Goal: Task Accomplishment & Management: Manage account settings

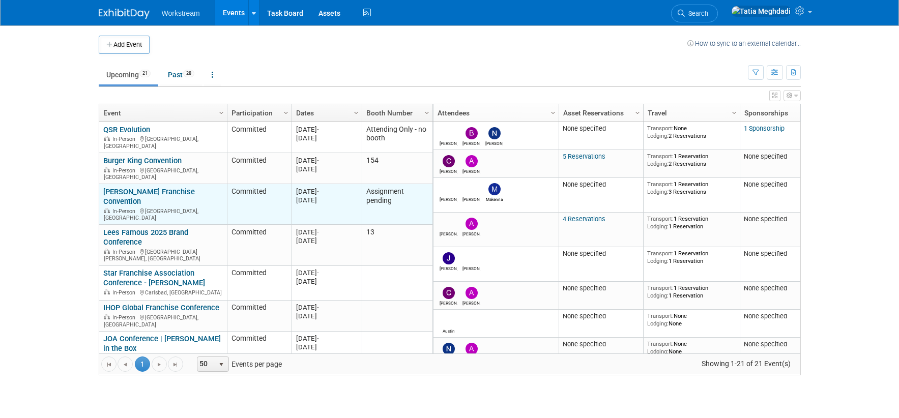
click at [127, 191] on link "[PERSON_NAME] Franchise Convention" at bounding box center [149, 196] width 92 height 19
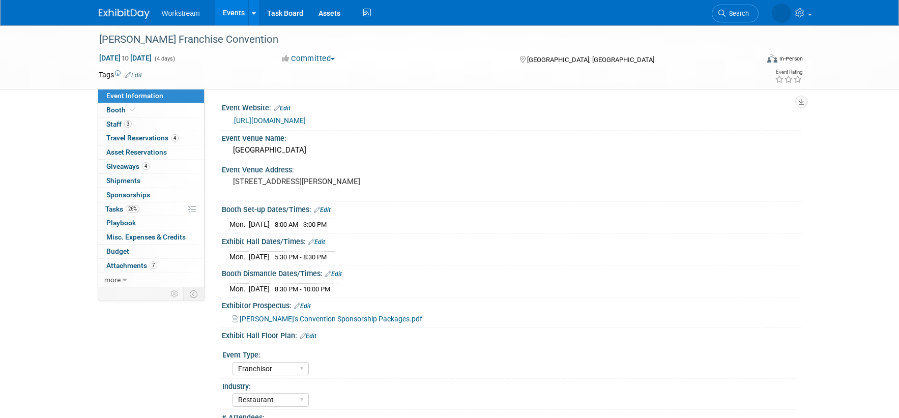
select select "Franchisor"
select select "Restaurant"
select select "No"
select select "[PERSON_NAME]"
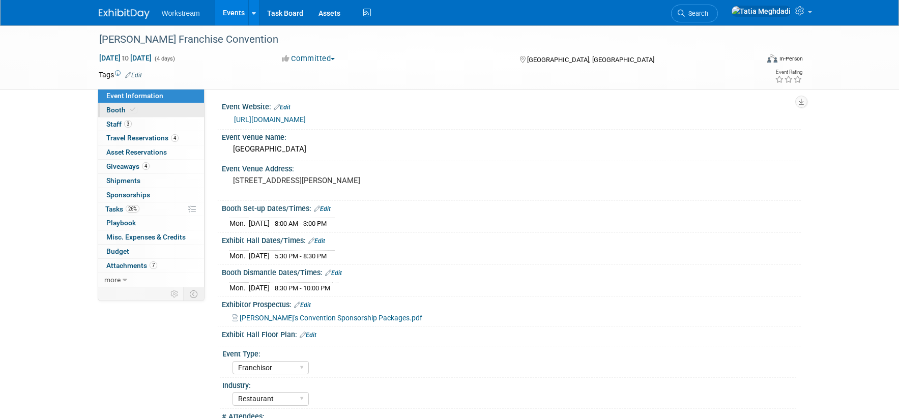
click at [116, 108] on span "Booth" at bounding box center [121, 110] width 31 height 8
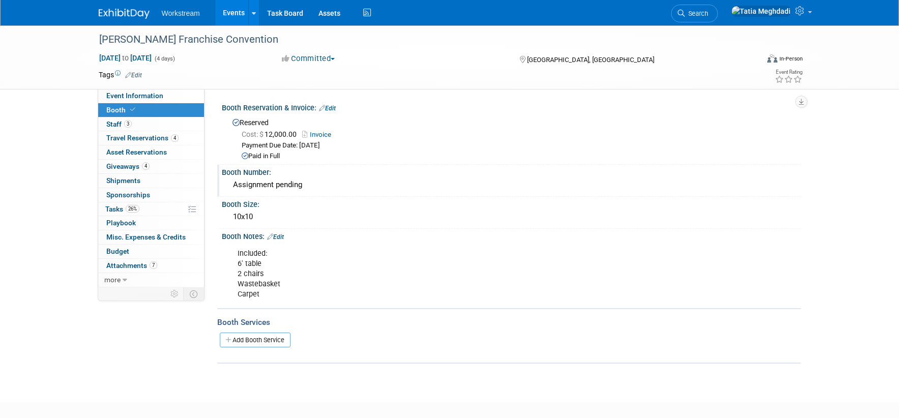
click at [257, 186] on div "Assignment pending" at bounding box center [511, 185] width 564 height 16
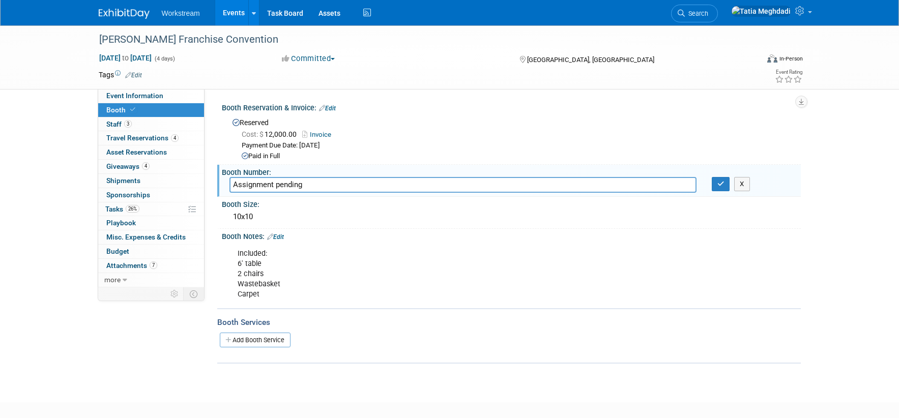
drag, startPoint x: 308, startPoint y: 183, endPoint x: 226, endPoint y: 184, distance: 81.9
click at [226, 184] on div "Assignment pending" at bounding box center [463, 185] width 482 height 16
type input "238"
click at [719, 187] on icon "button" at bounding box center [720, 184] width 7 height 7
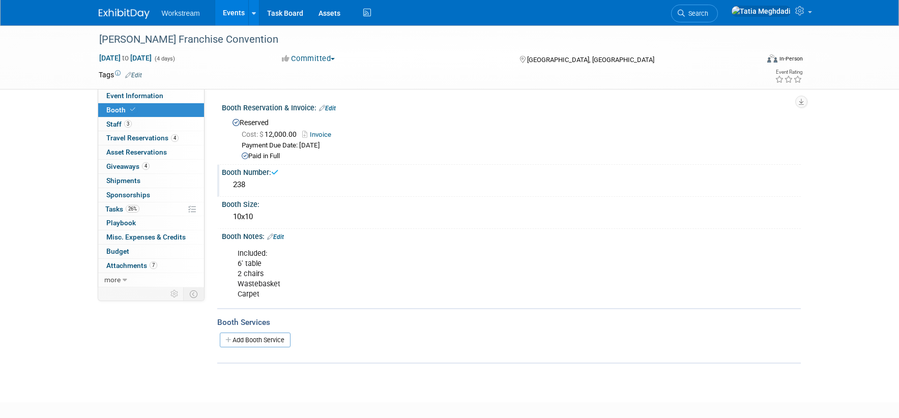
click at [670, 148] on div "Payment Due Date: Aug 19, 2025" at bounding box center [517, 146] width 551 height 10
click at [230, 13] on link "Events" at bounding box center [233, 12] width 37 height 25
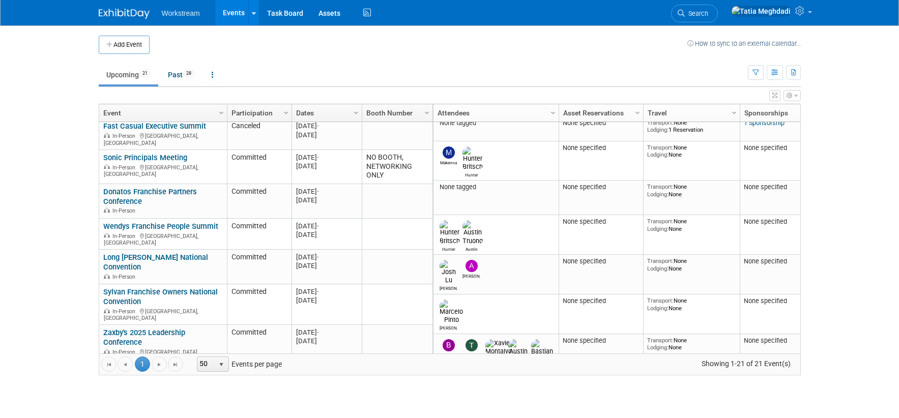
scroll to position [334, 0]
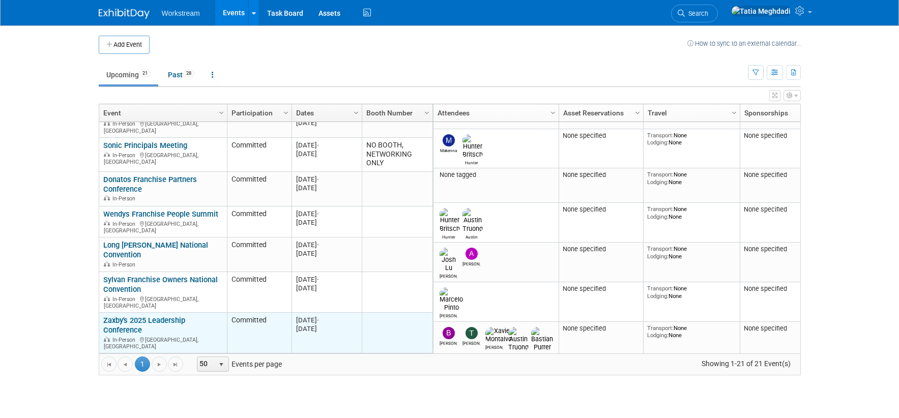
click at [130, 316] on link "Zaxby's 2025 Leadership Conference" at bounding box center [144, 325] width 82 height 19
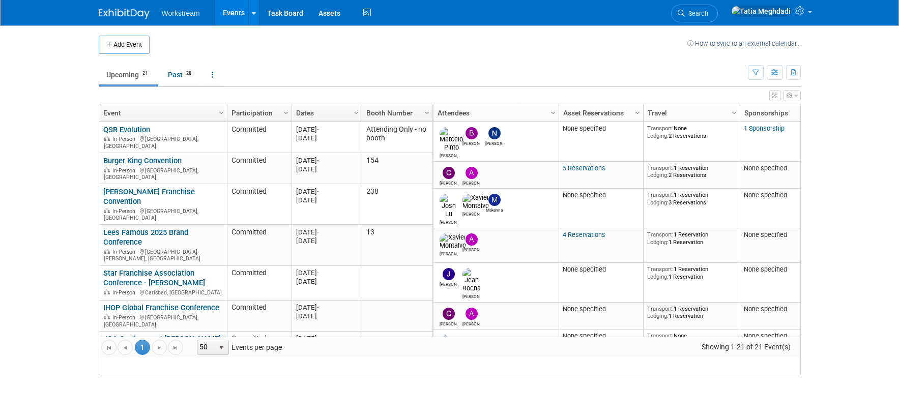
click at [38, 7] on div "Workstream Events Add Event Bulk Upload Events Shareable Event Boards Recently …" at bounding box center [449, 13] width 899 height 26
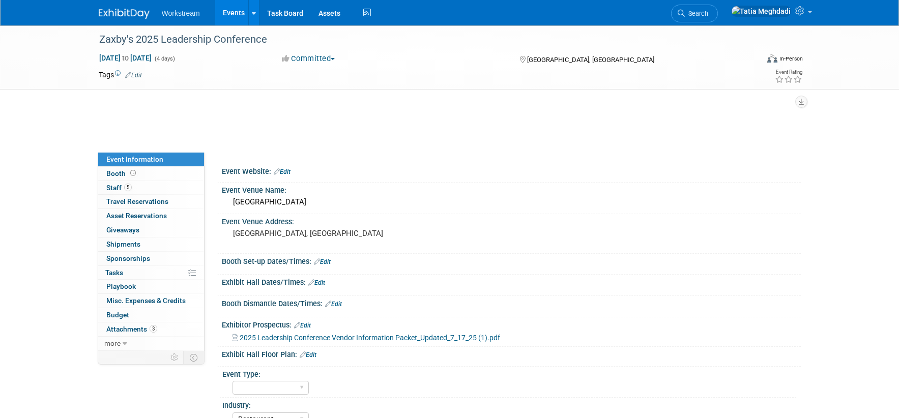
select select "Restaurant"
select select "No"
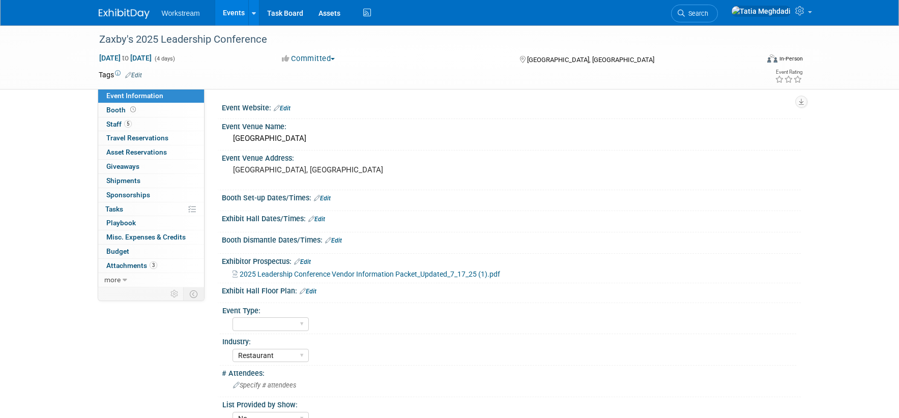
click at [286, 107] on link "Edit" at bounding box center [282, 108] width 17 height 7
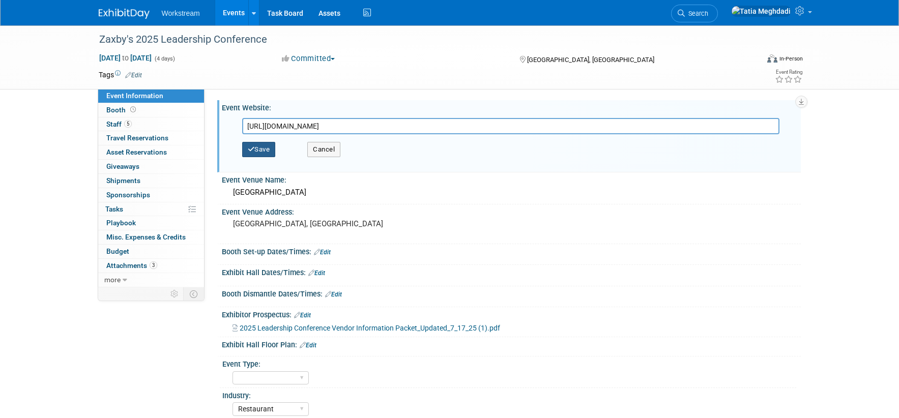
type input "https://web.cvent.com/event/89591956-03a6-4952-87af-12af9af45b16/summary?i=g21D…"
click at [266, 151] on button "Save" at bounding box center [259, 149] width 34 height 15
